Goal: Task Accomplishment & Management: Manage account settings

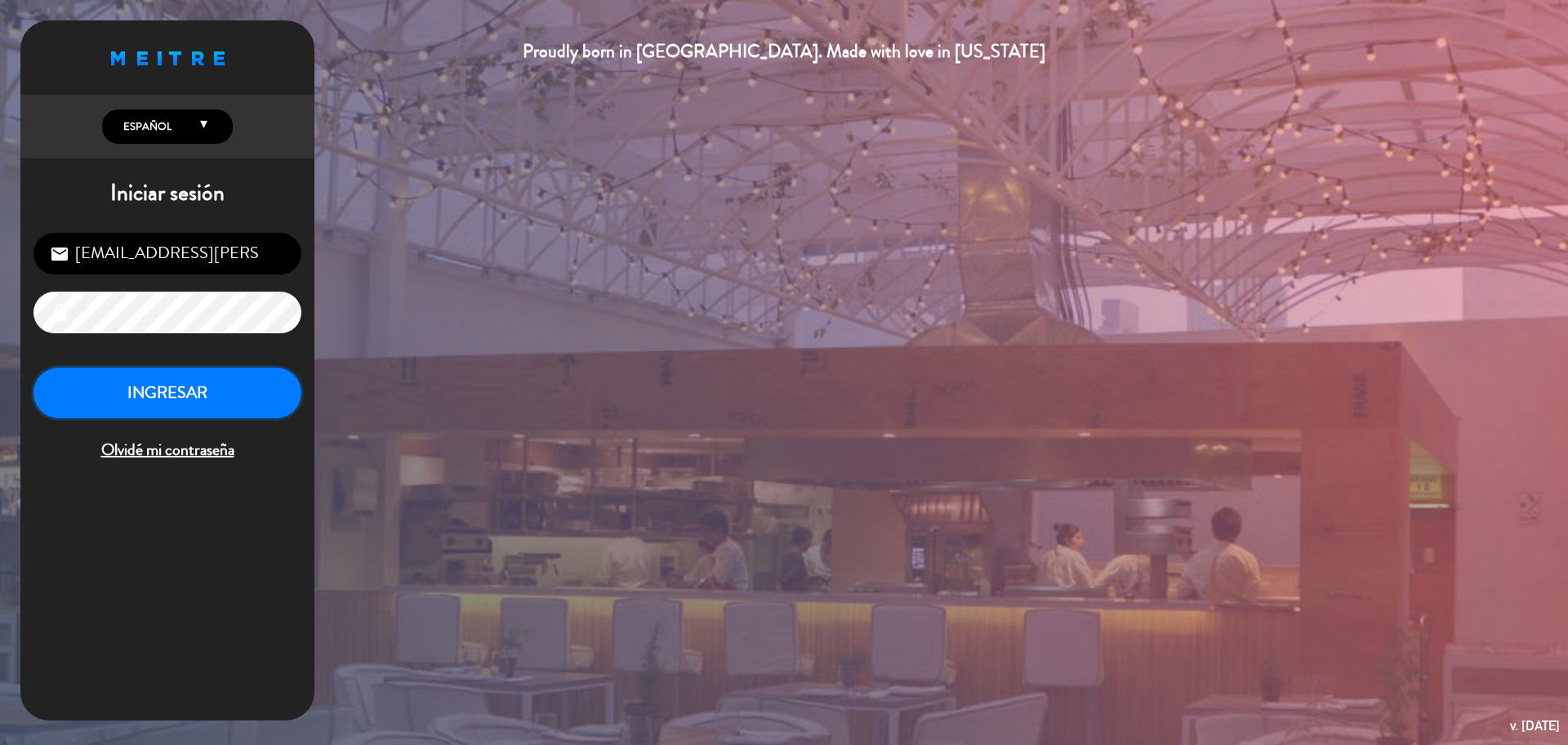
click at [211, 392] on button "INGRESAR" at bounding box center [167, 393] width 268 height 51
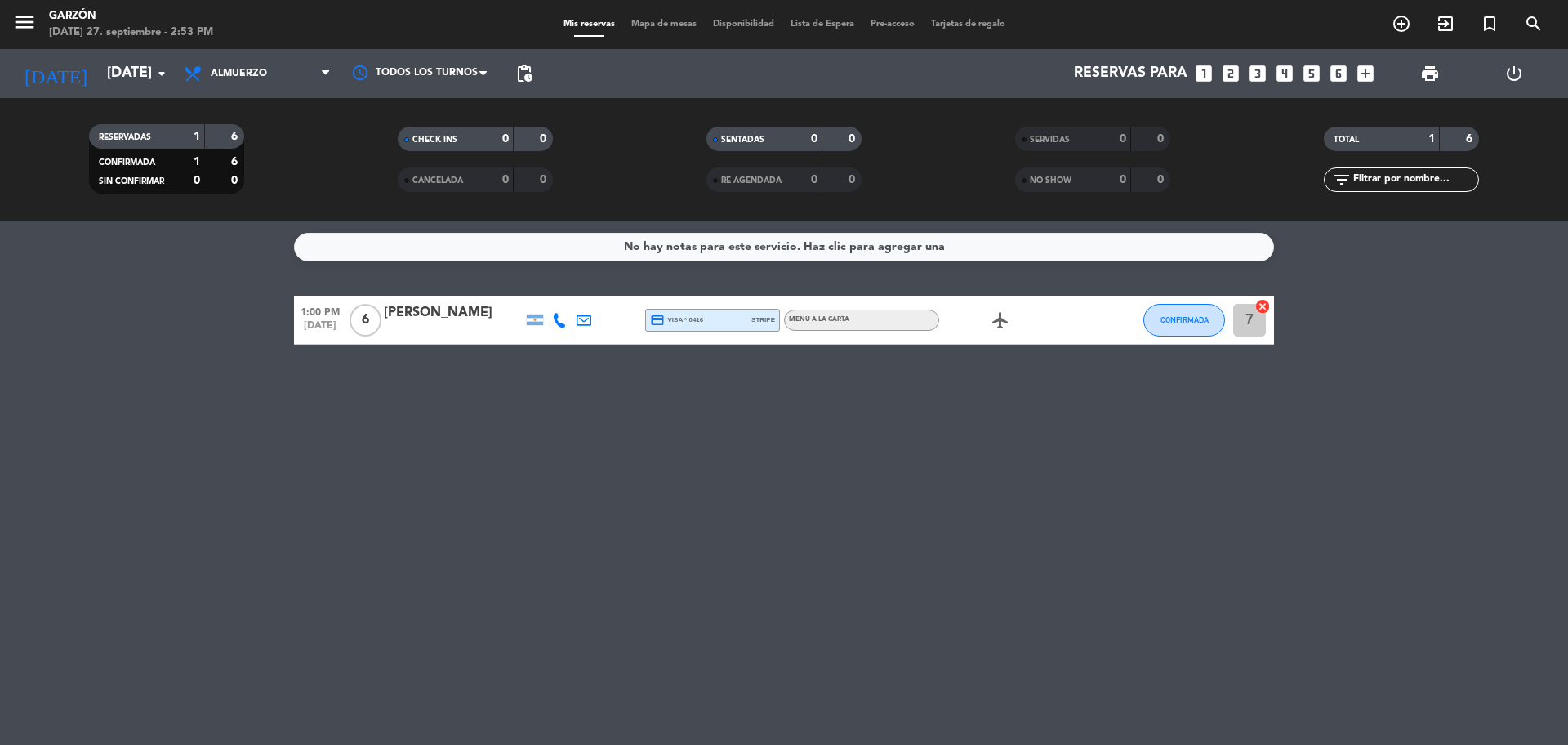
click at [1010, 325] on span "airplanemode_active" at bounding box center [1000, 320] width 24 height 20
click at [1003, 326] on icon "airplanemode_active" at bounding box center [1001, 320] width 20 height 20
click at [1194, 316] on span "CONFIRMADA" at bounding box center [1185, 320] width 48 height 9
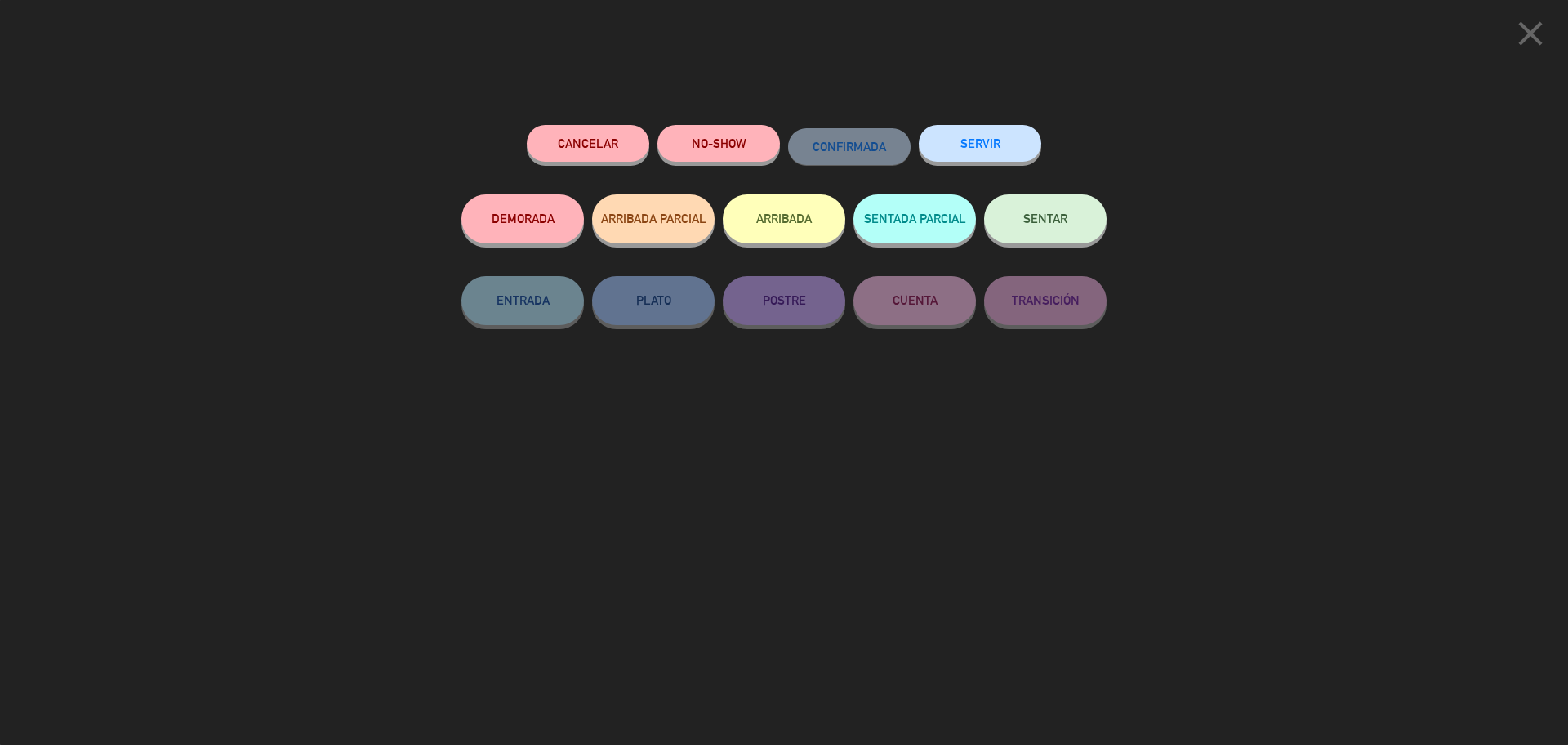
click at [1078, 233] on button "SENTAR" at bounding box center [1045, 219] width 123 height 49
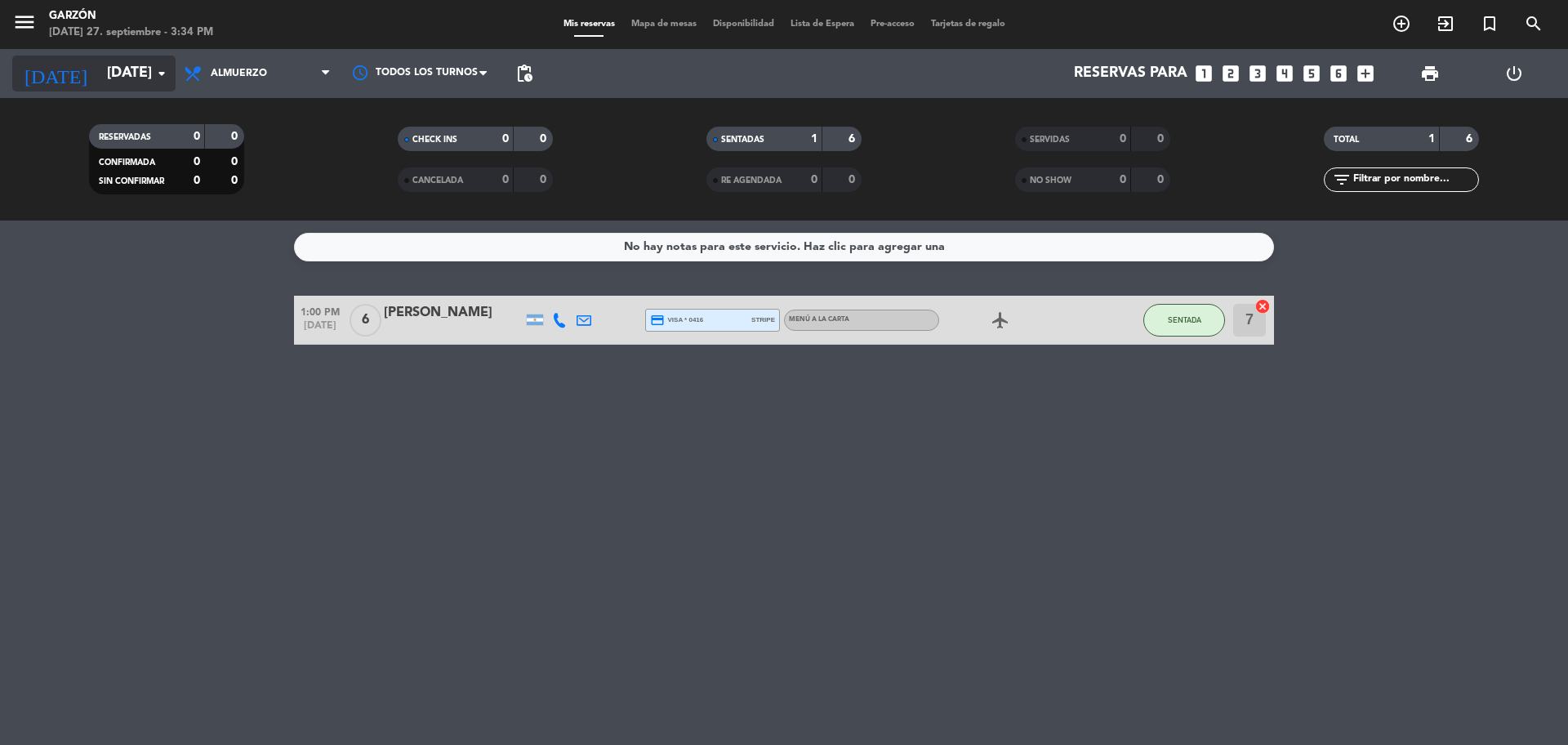
click at [121, 81] on input "[DATE]" at bounding box center [193, 74] width 189 height 32
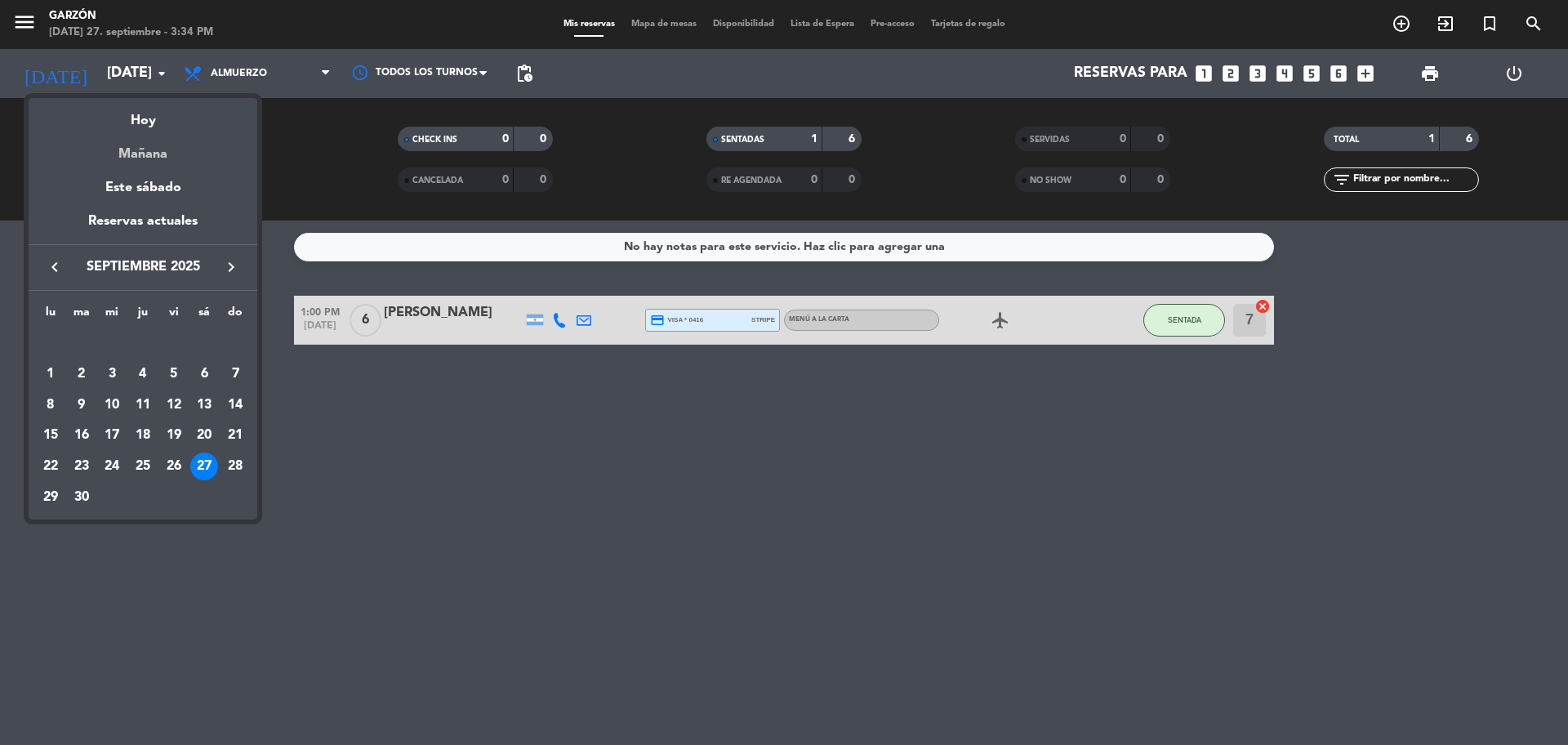
click at [143, 153] on div "Mañana" at bounding box center [142, 148] width 228 height 33
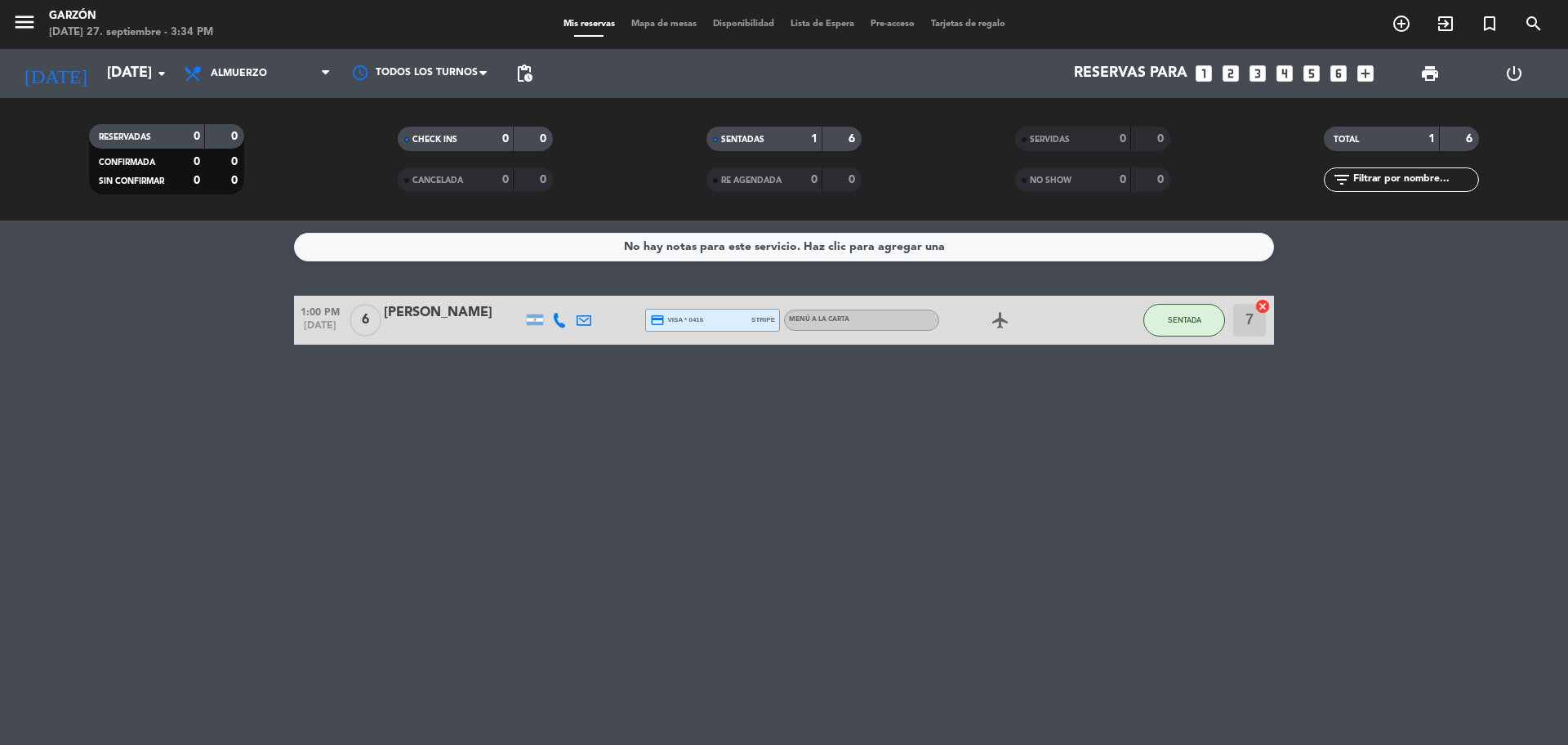
type input "[DATE]"
click at [289, 70] on span "Almuerzo" at bounding box center [257, 74] width 163 height 36
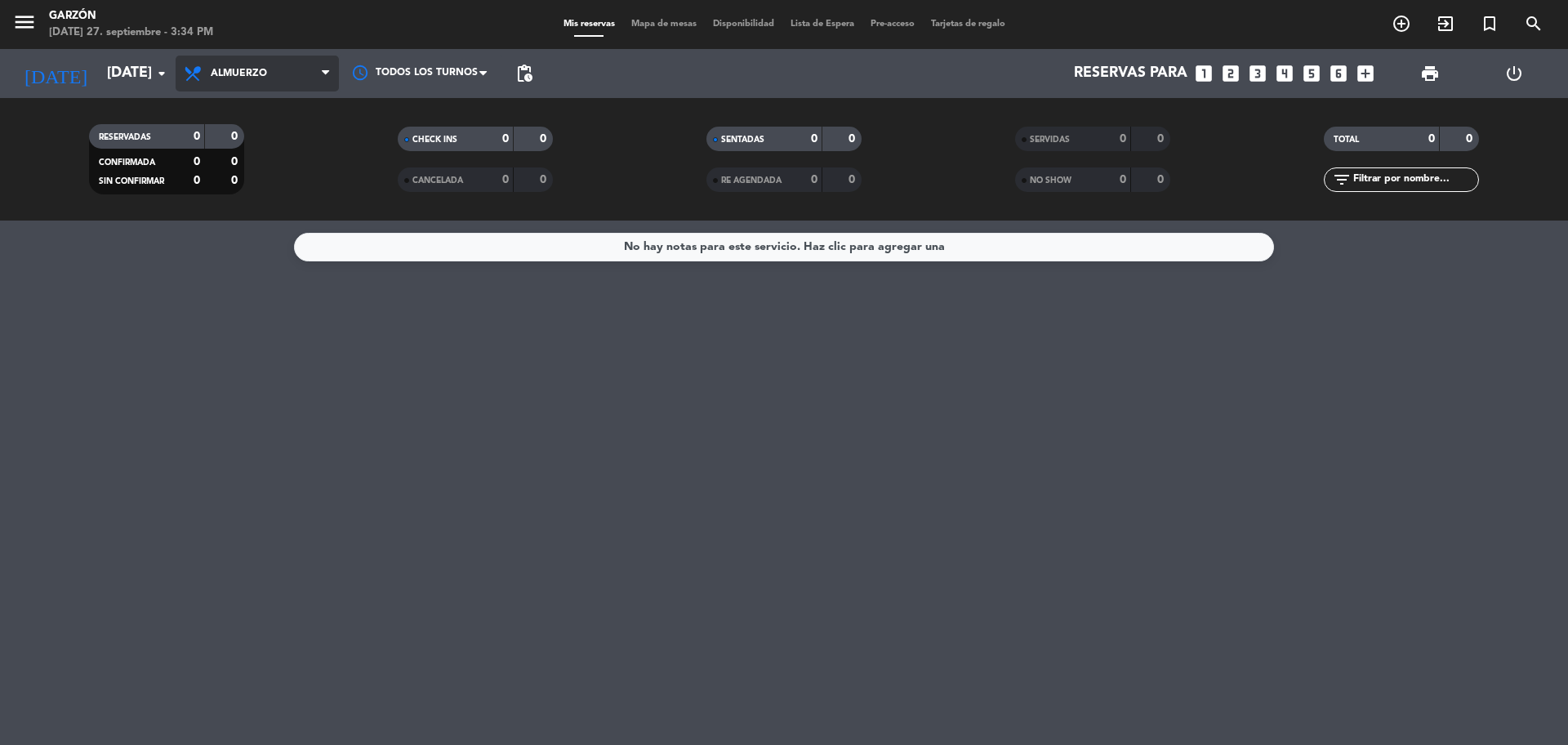
click at [289, 85] on span "Almuerzo" at bounding box center [257, 74] width 163 height 36
click at [281, 108] on div "menu [PERSON_NAME] [DATE] 27. septiembre - 3:34 PM Mis reservas Mapa de mesas D…" at bounding box center [784, 110] width 1568 height 221
